Goal: Task Accomplishment & Management: Manage account settings

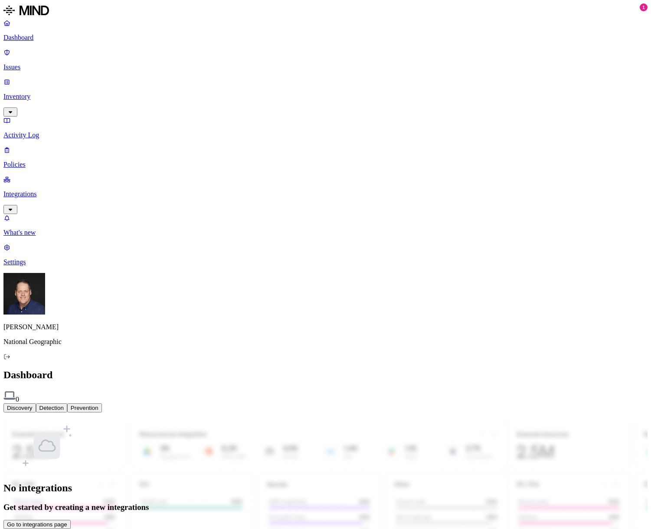
click at [71, 520] on button "Go to integrations page" at bounding box center [36, 524] width 67 height 9
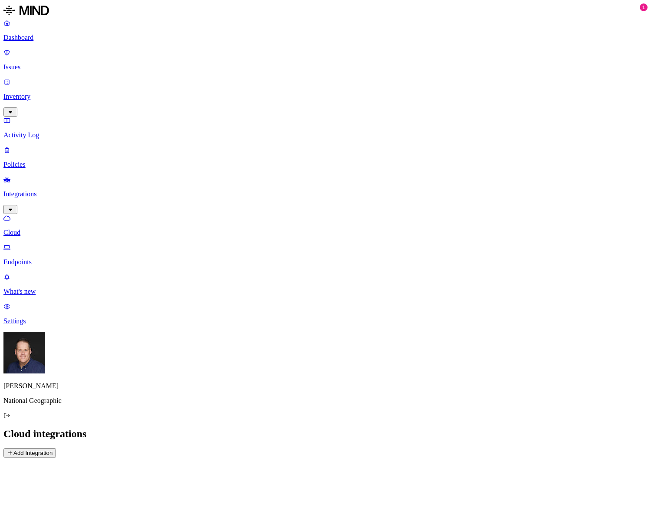
click at [33, 325] on p "Settings" at bounding box center [325, 321] width 644 height 8
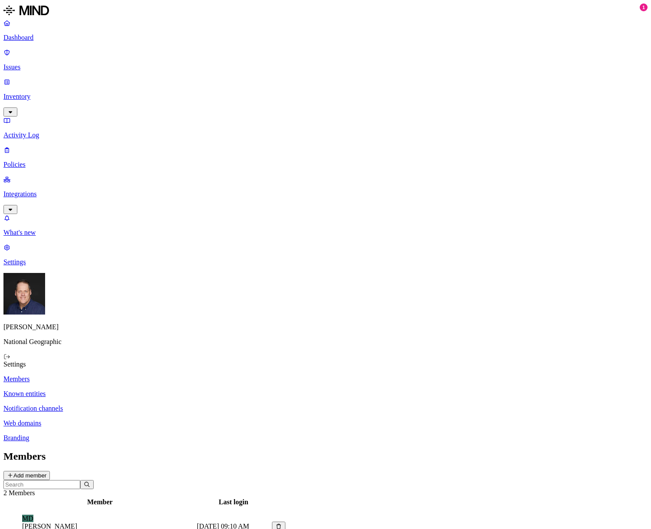
click at [50, 471] on button "Add member" at bounding box center [26, 475] width 46 height 9
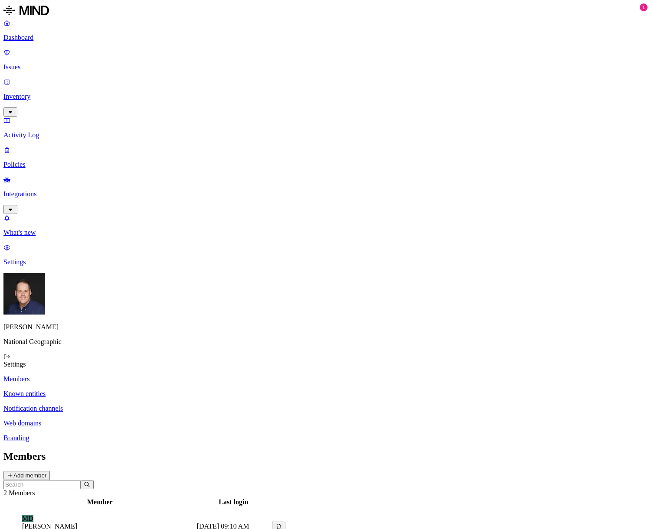
click at [50, 190] on p "Integrations" at bounding box center [325, 194] width 644 height 8
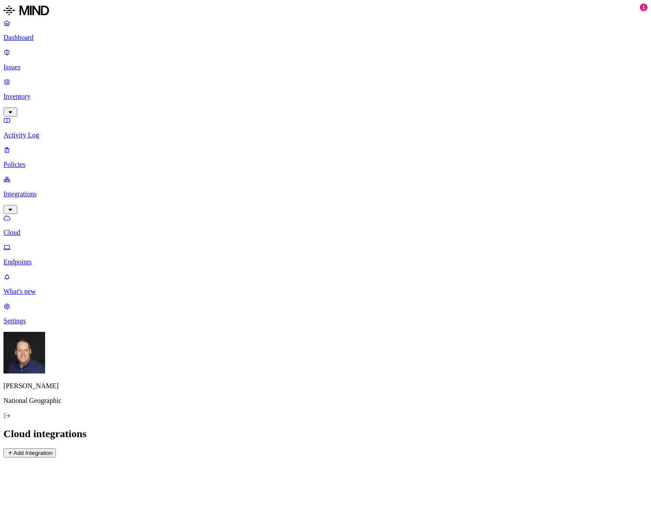
click at [56, 449] on button "Add Integration" at bounding box center [29, 453] width 52 height 9
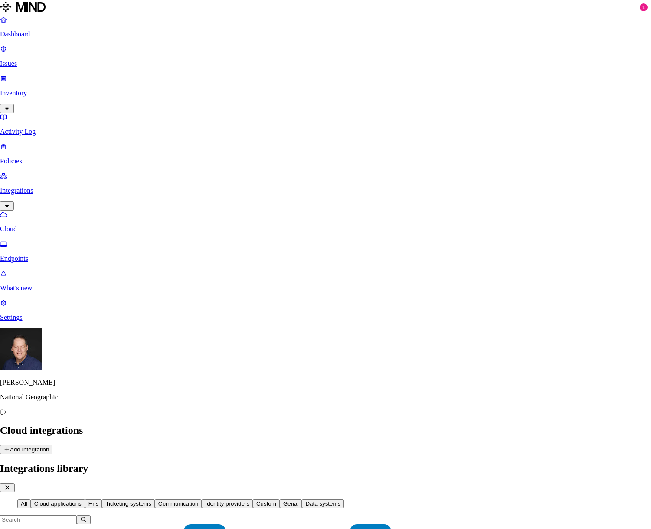
click at [253, 499] on button "Identity providers" at bounding box center [227, 503] width 51 height 9
click at [31, 499] on button "All" at bounding box center [23, 503] width 13 height 9
click at [253, 499] on button "Identity providers" at bounding box center [227, 503] width 51 height 9
click at [31, 499] on button "All" at bounding box center [23, 503] width 13 height 9
click at [85, 499] on button "Cloud applications" at bounding box center [58, 503] width 54 height 9
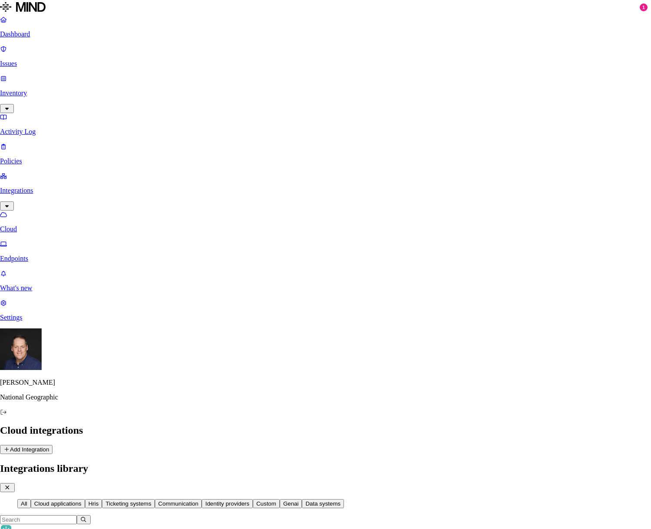
click at [11, 485] on icon "button" at bounding box center [7, 488] width 8 height 6
